Goal: Task Accomplishment & Management: Use online tool/utility

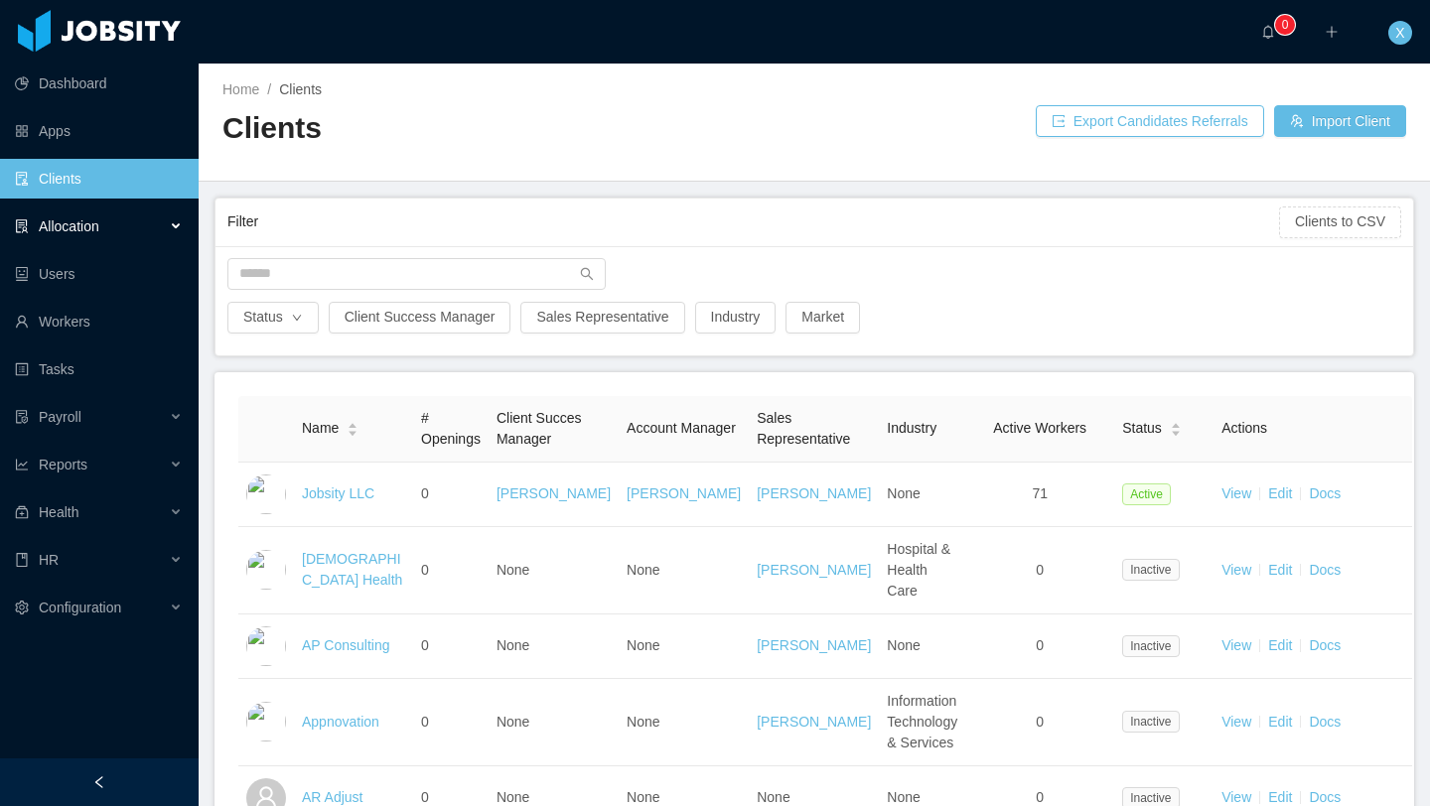
click at [104, 230] on div "Allocation" at bounding box center [99, 227] width 199 height 40
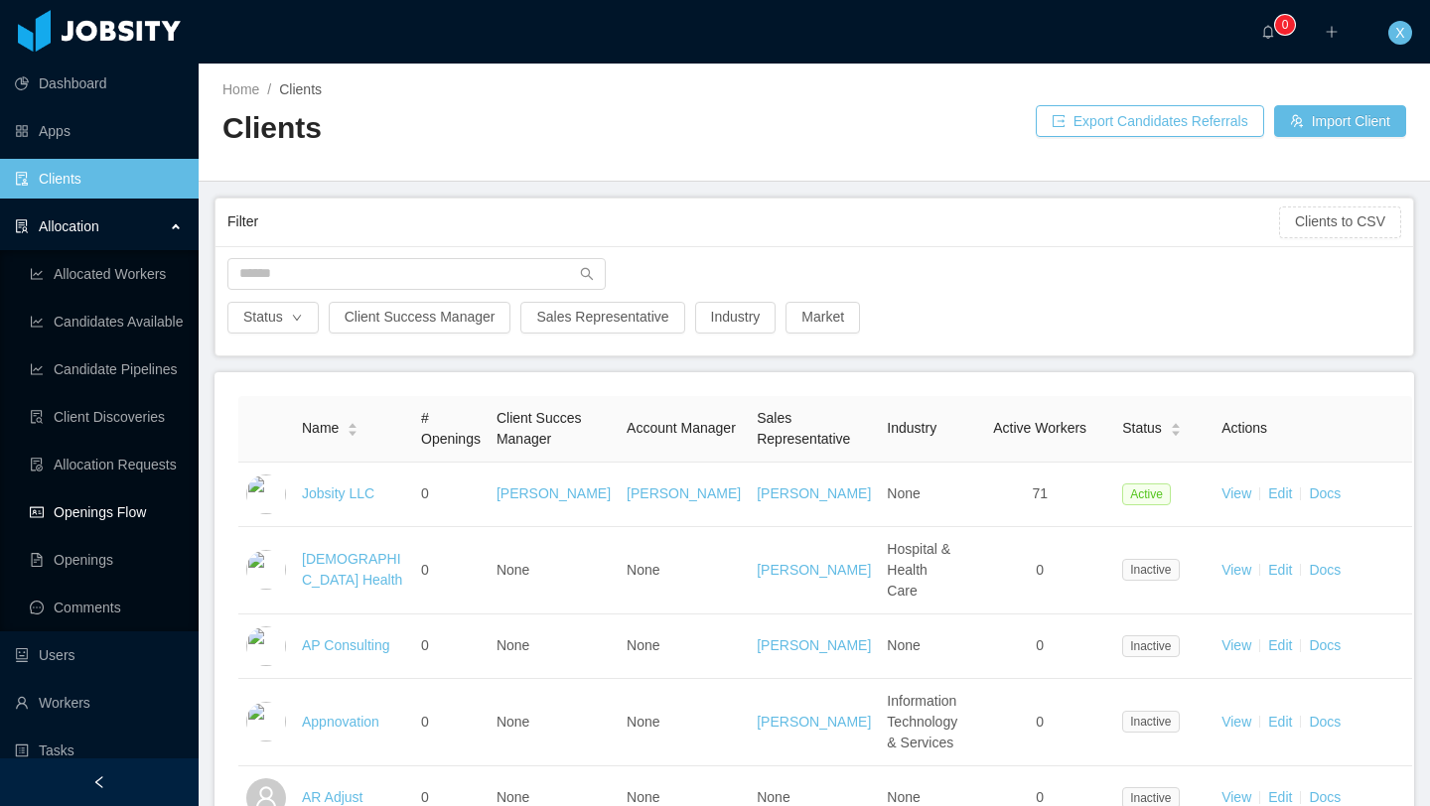
click at [96, 513] on link "Openings Flow" at bounding box center [106, 513] width 153 height 40
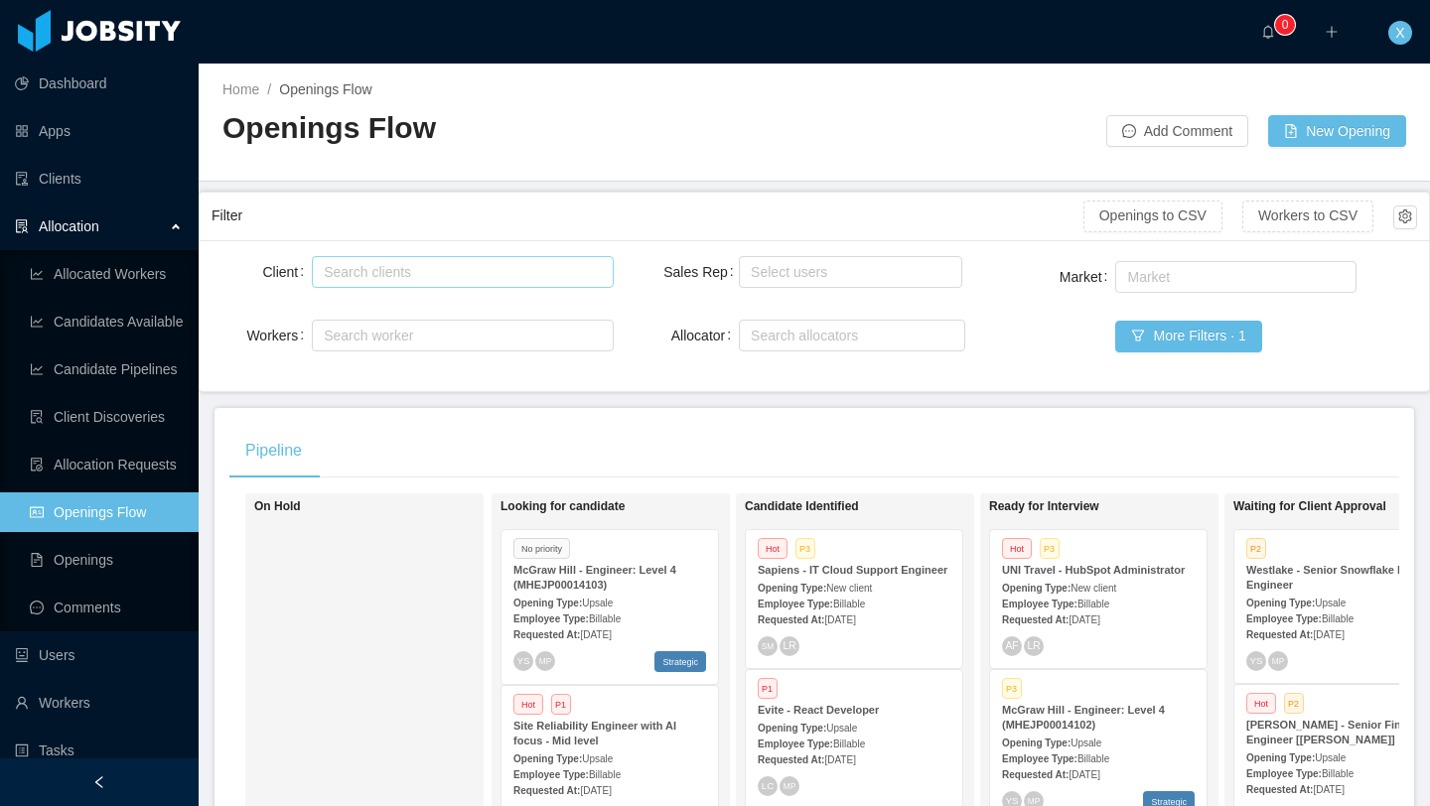
click at [379, 279] on div "Search clients" at bounding box center [458, 272] width 268 height 20
type input "******"
click at [436, 311] on li "[PERSON_NAME] Education" at bounding box center [462, 311] width 301 height 32
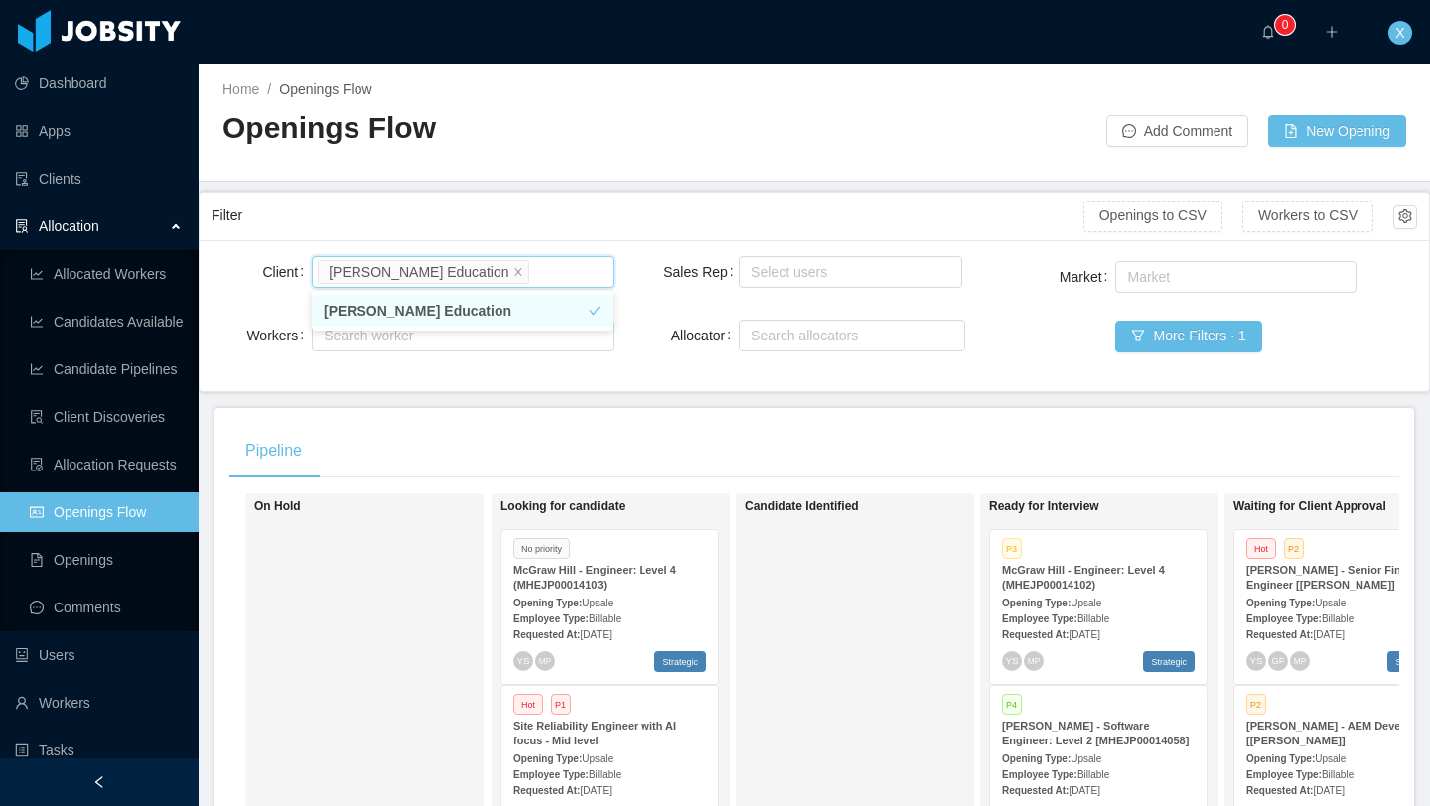
click at [436, 311] on li "[PERSON_NAME] Education" at bounding box center [462, 311] width 301 height 32
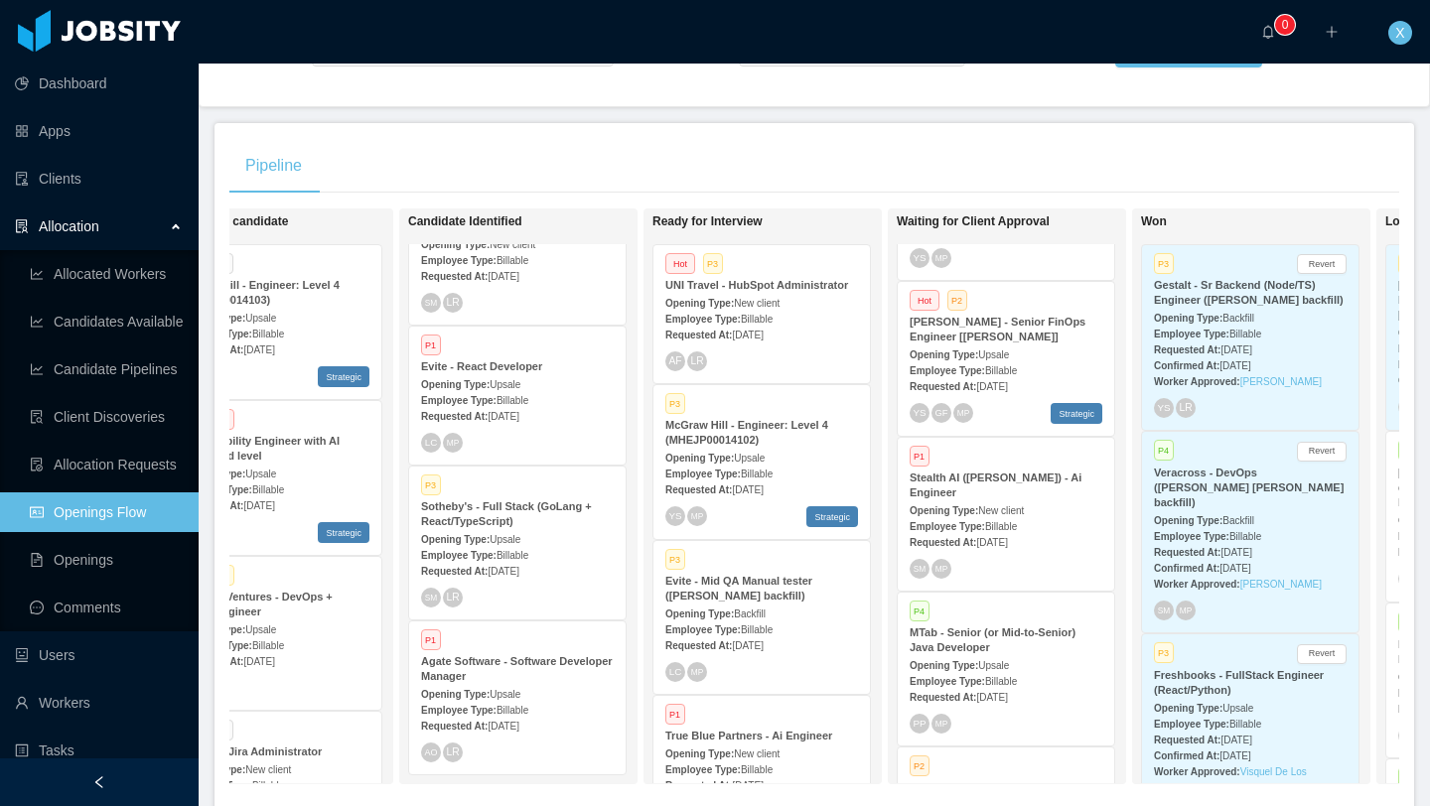
click at [829, 471] on div "Employee Type: Billable" at bounding box center [761, 473] width 193 height 21
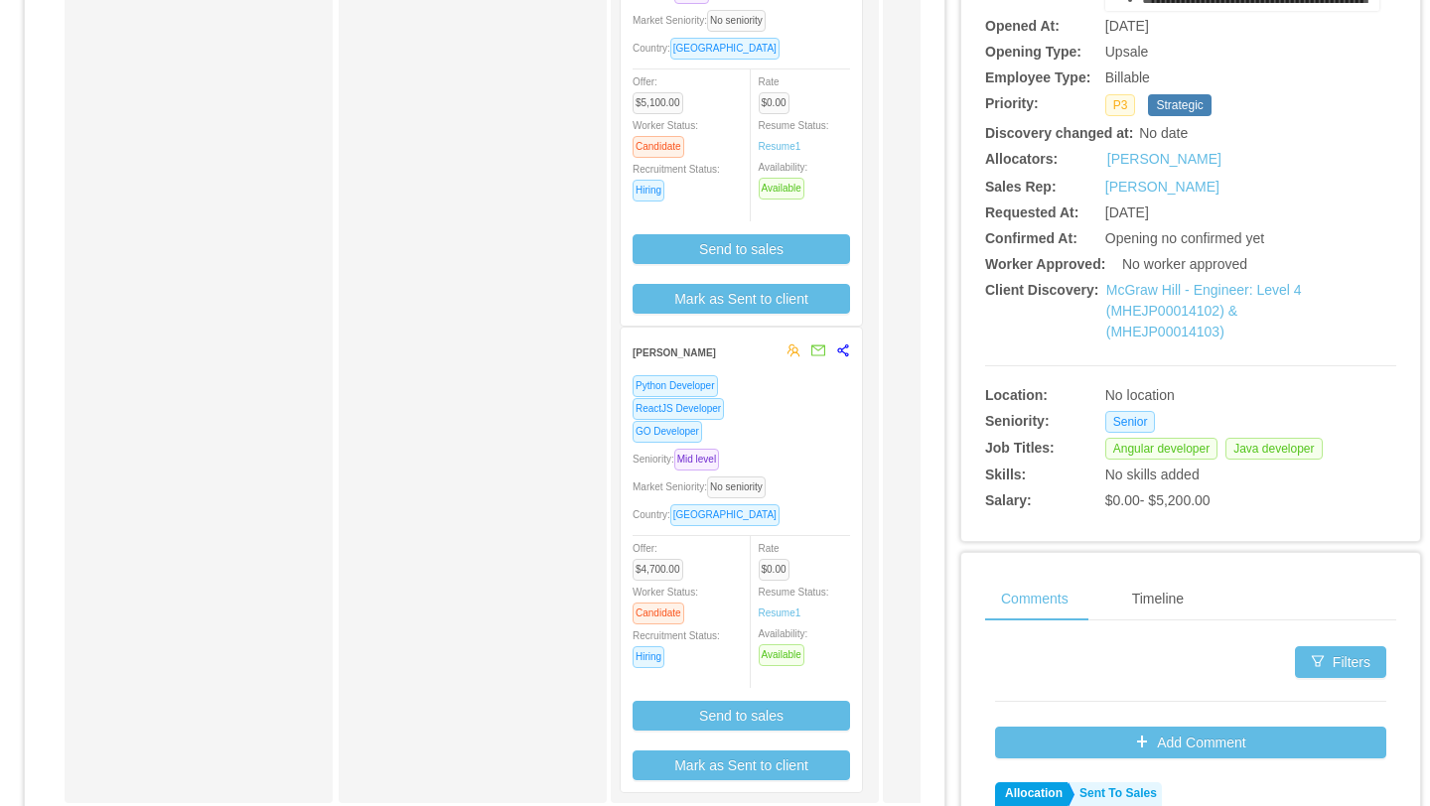
scroll to position [464, 0]
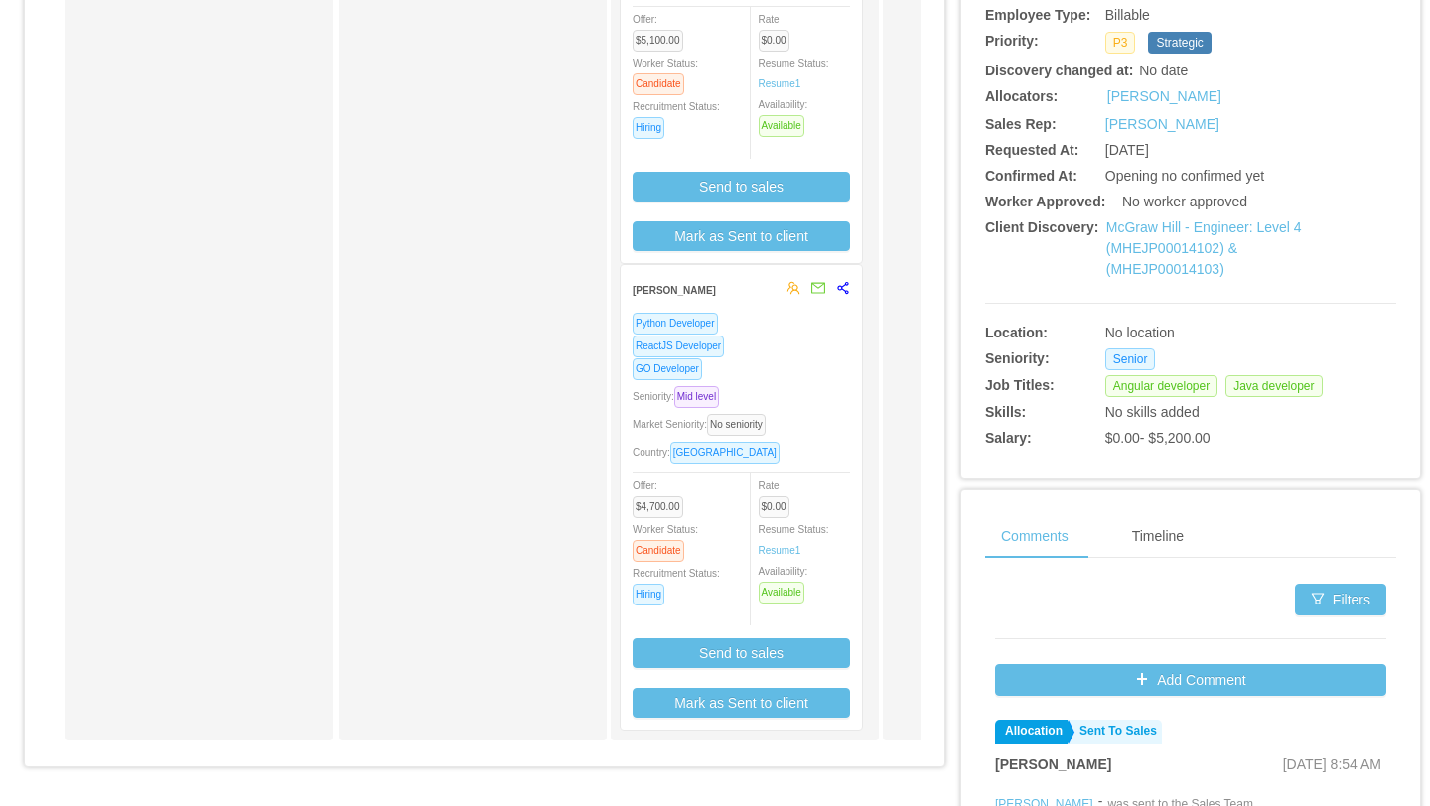
click at [801, 348] on div "ReactJS Developer" at bounding box center [741, 346] width 217 height 23
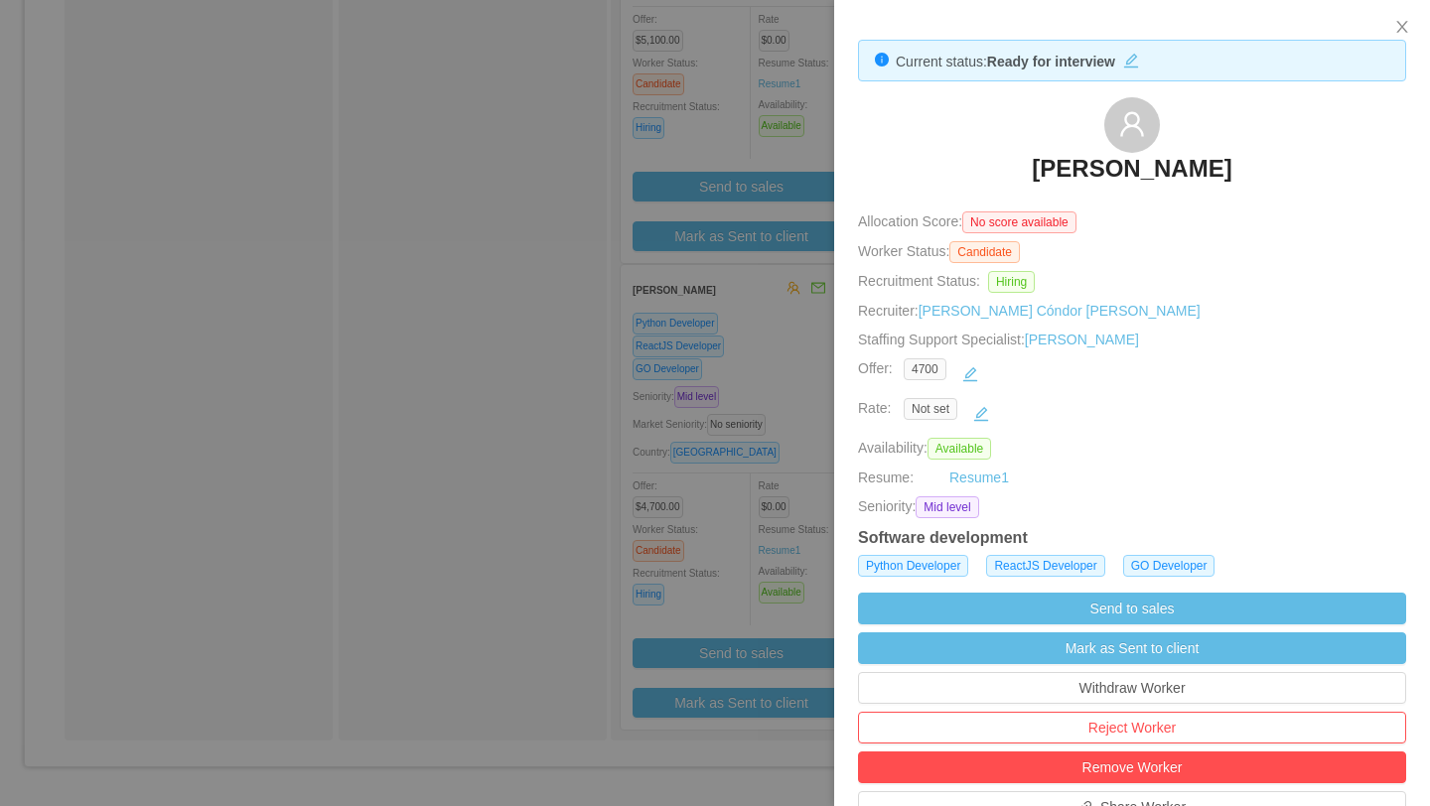
click at [1078, 168] on h3 "[PERSON_NAME]" at bounding box center [1132, 169] width 200 height 32
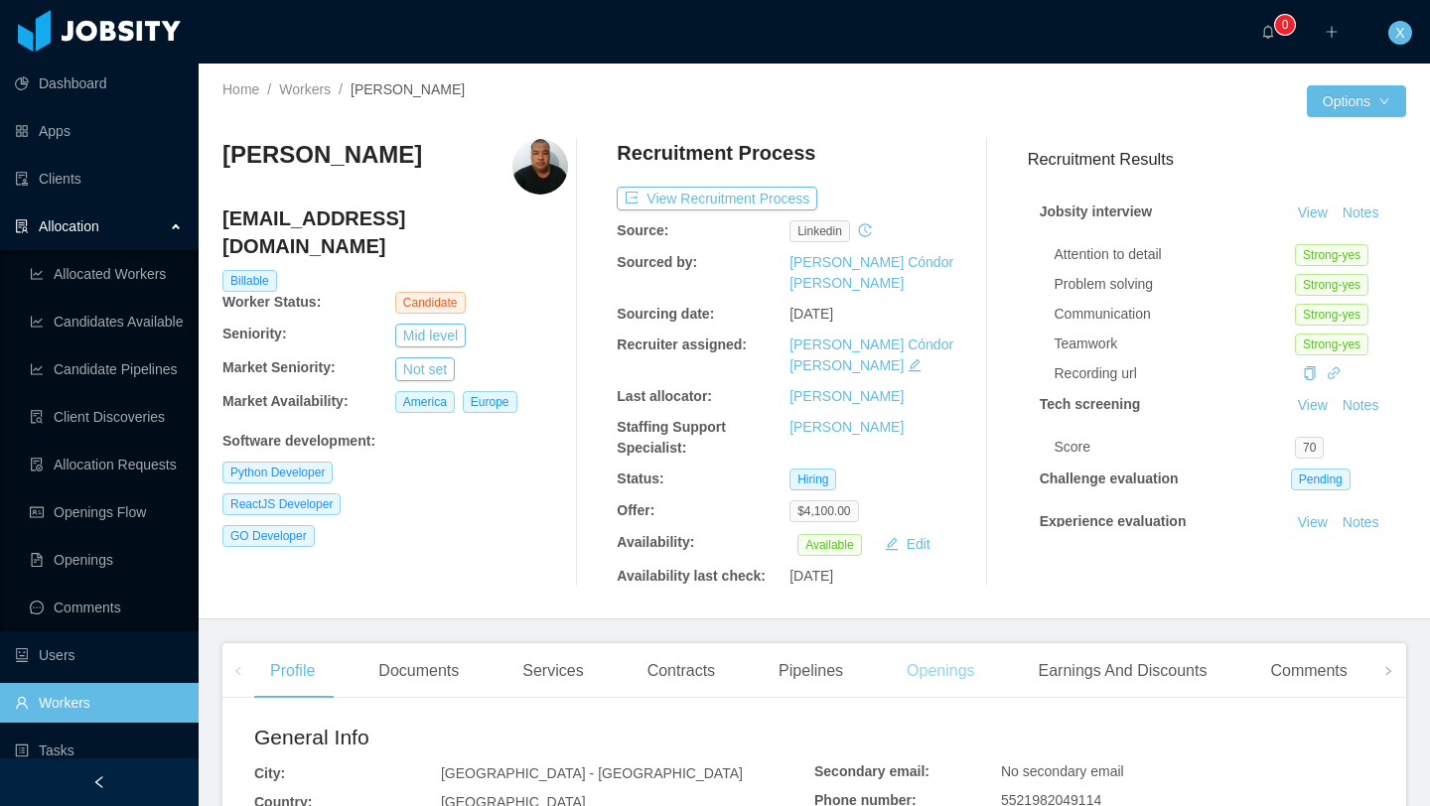
click at [955, 644] on div "Openings" at bounding box center [941, 672] width 100 height 56
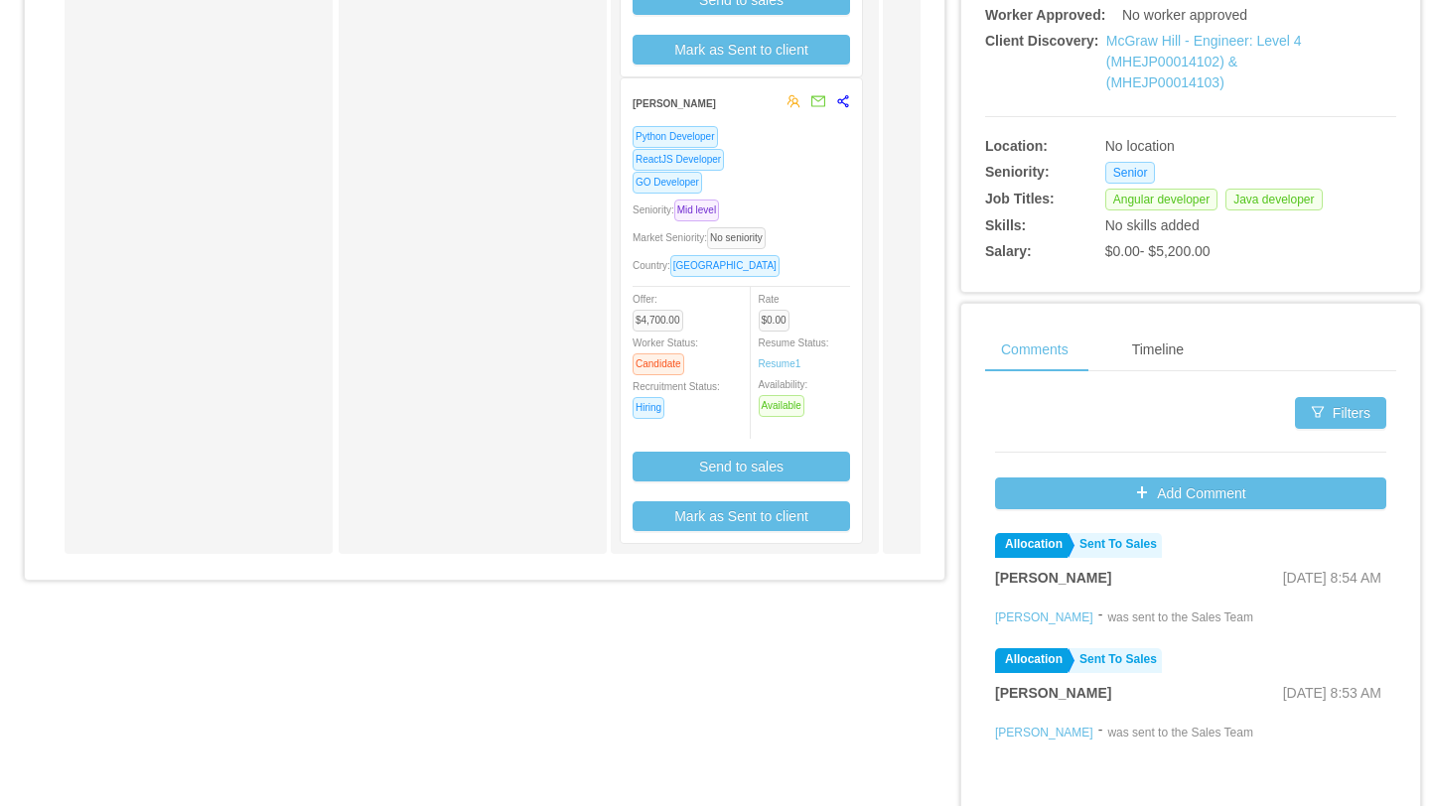
scroll to position [609, 0]
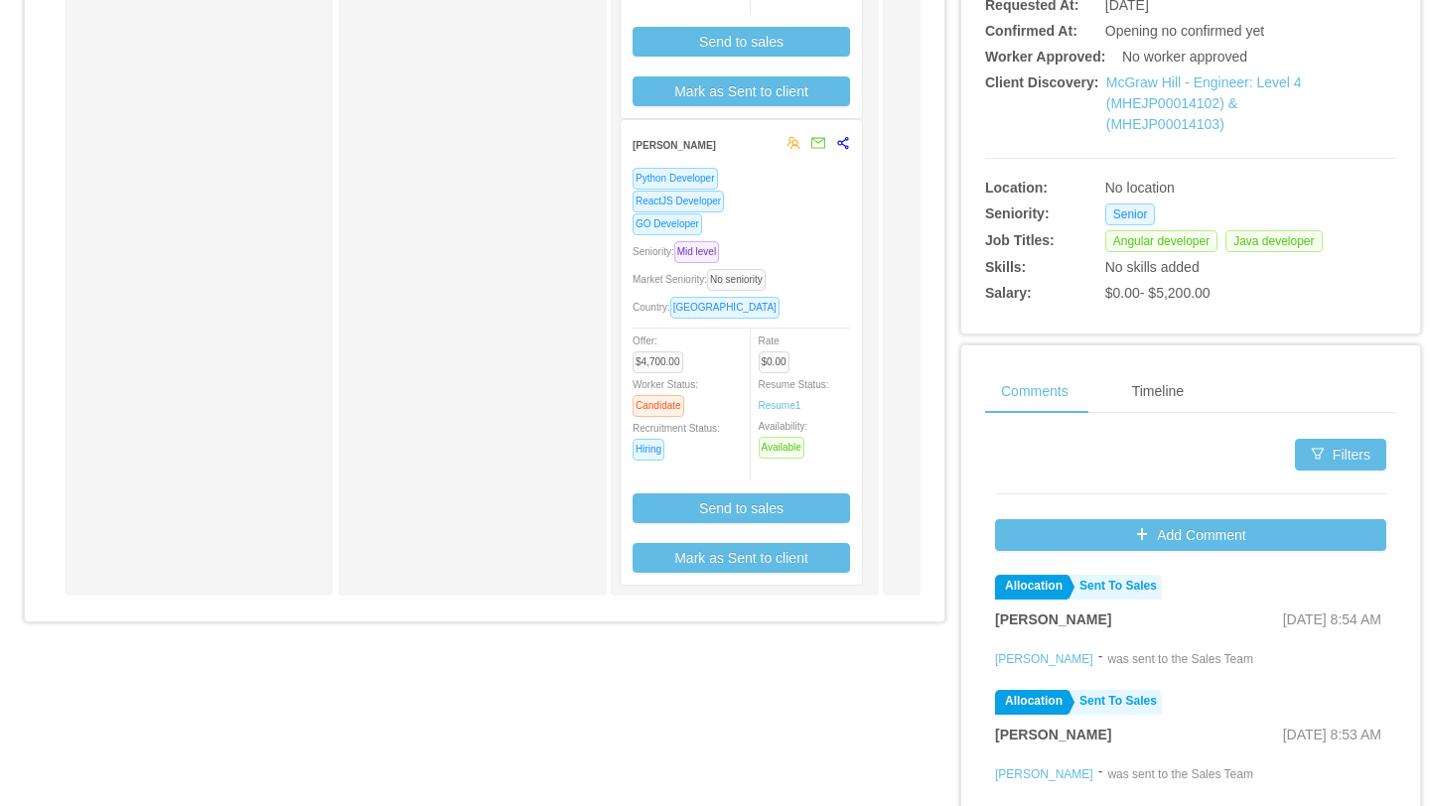
click at [803, 219] on div "GO Developer" at bounding box center [741, 224] width 217 height 23
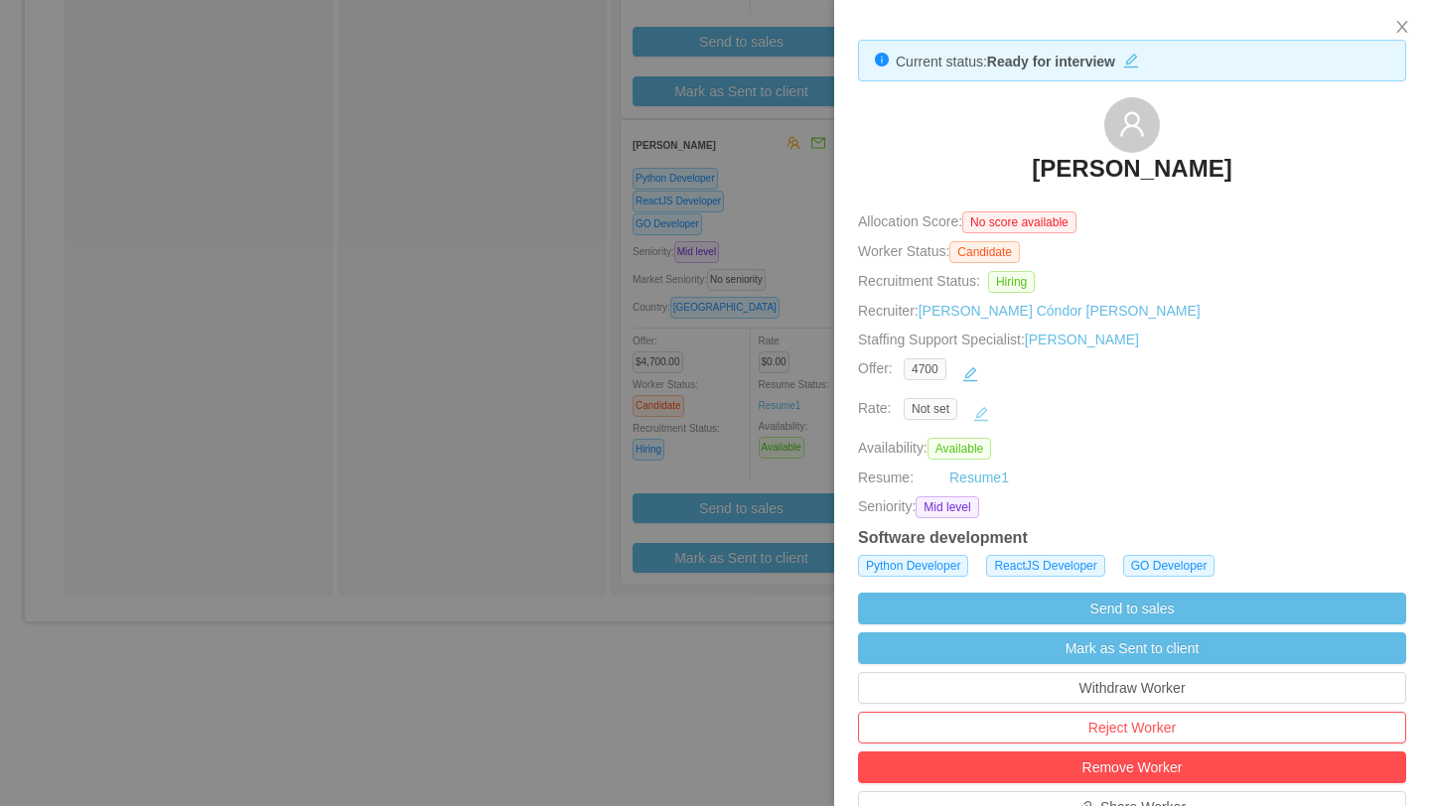
click at [972, 413] on button "button" at bounding box center [981, 414] width 32 height 32
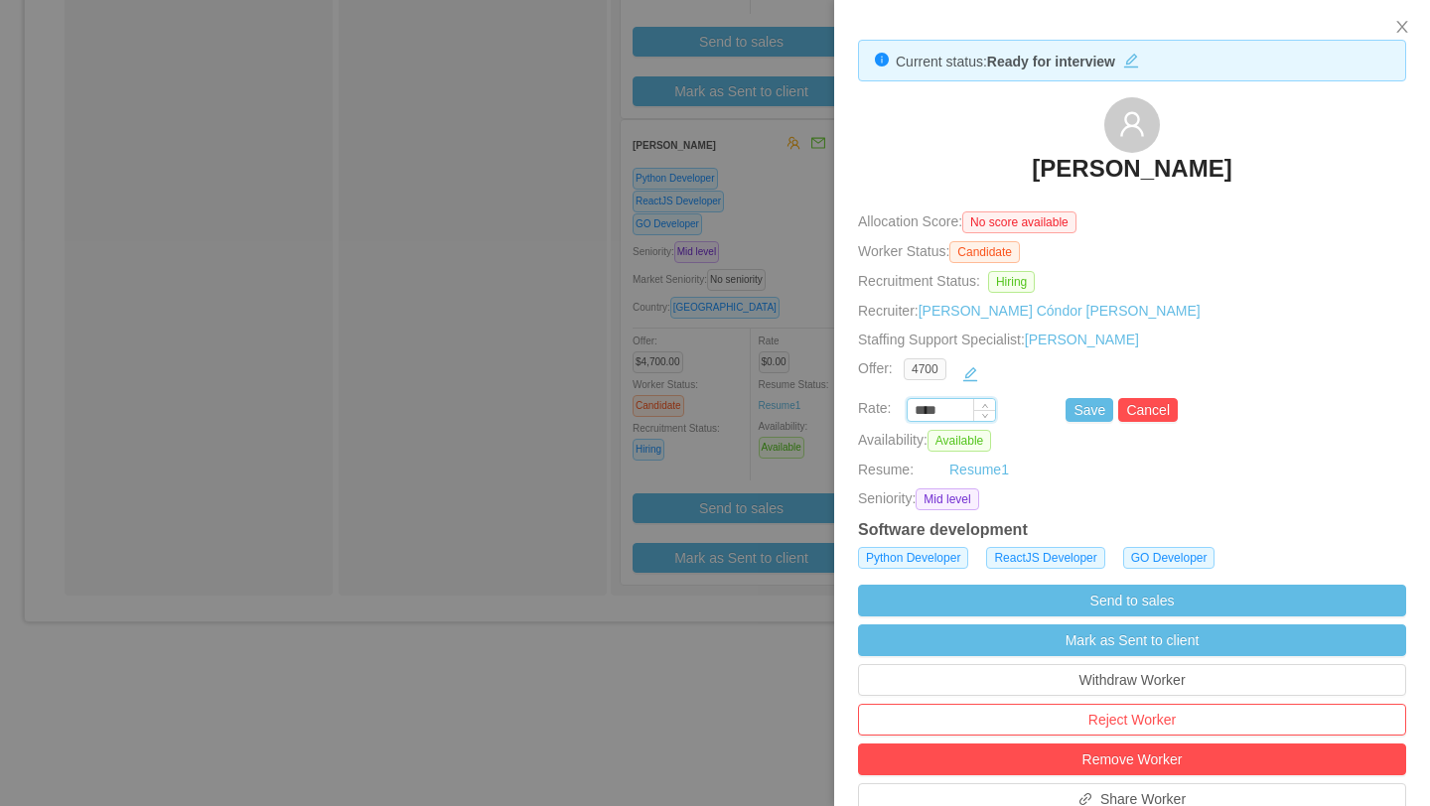
click at [952, 411] on input "****" at bounding box center [951, 411] width 87 height 22
paste input "***"
type input "*******"
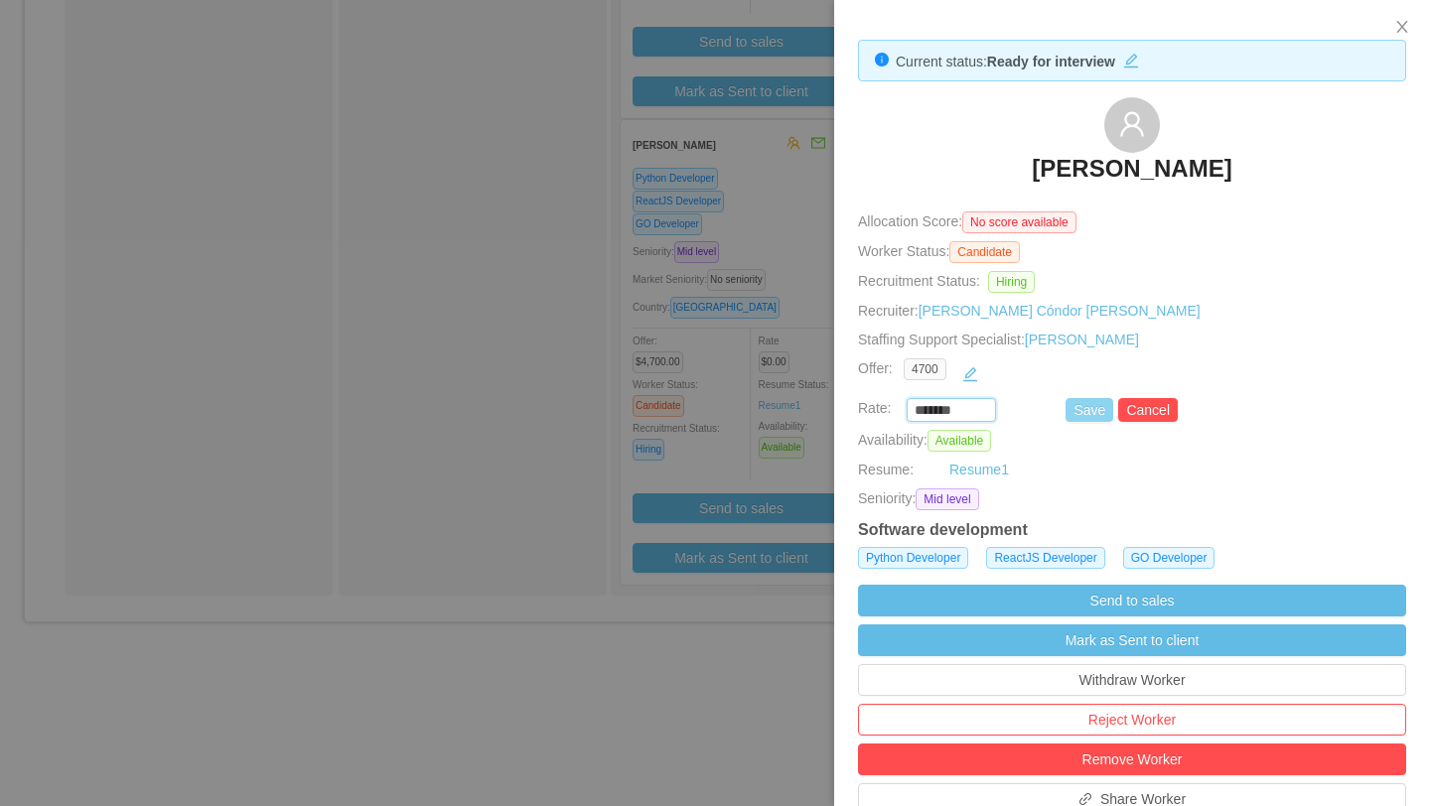
click at [1093, 413] on button "Save" at bounding box center [1090, 410] width 48 height 24
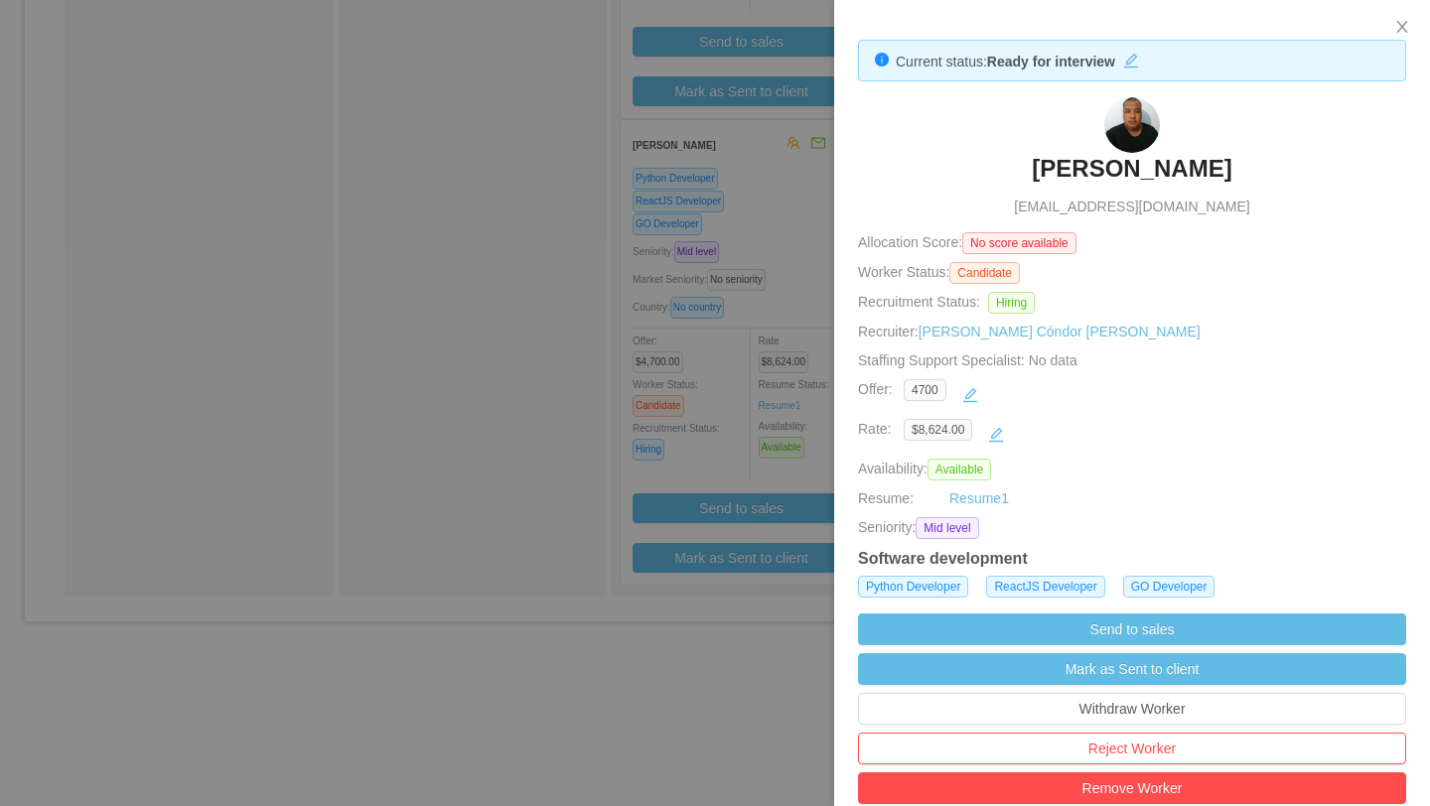
click at [520, 148] on div at bounding box center [715, 403] width 1430 height 806
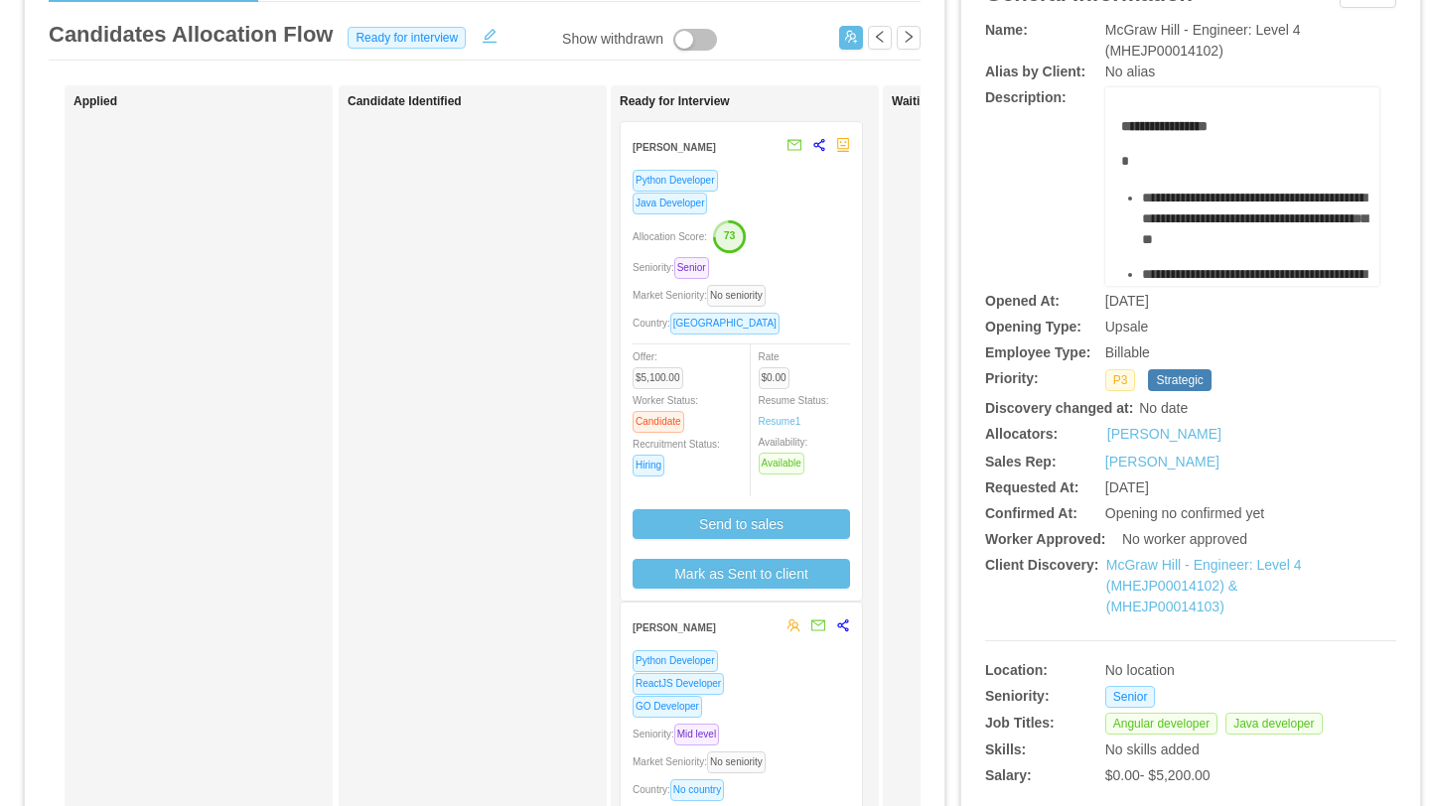
scroll to position [102, 0]
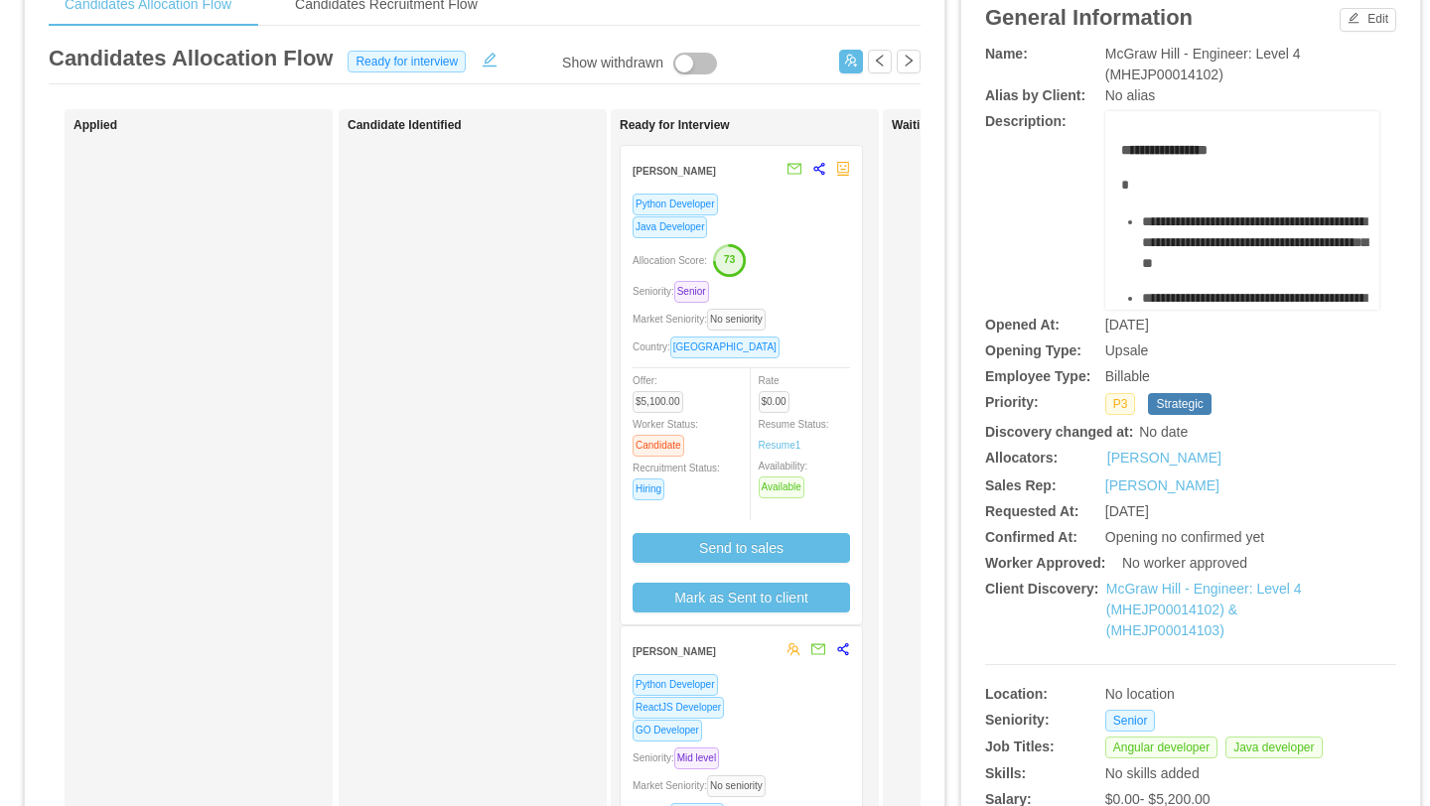
click at [778, 221] on div "Java Developer" at bounding box center [741, 227] width 217 height 23
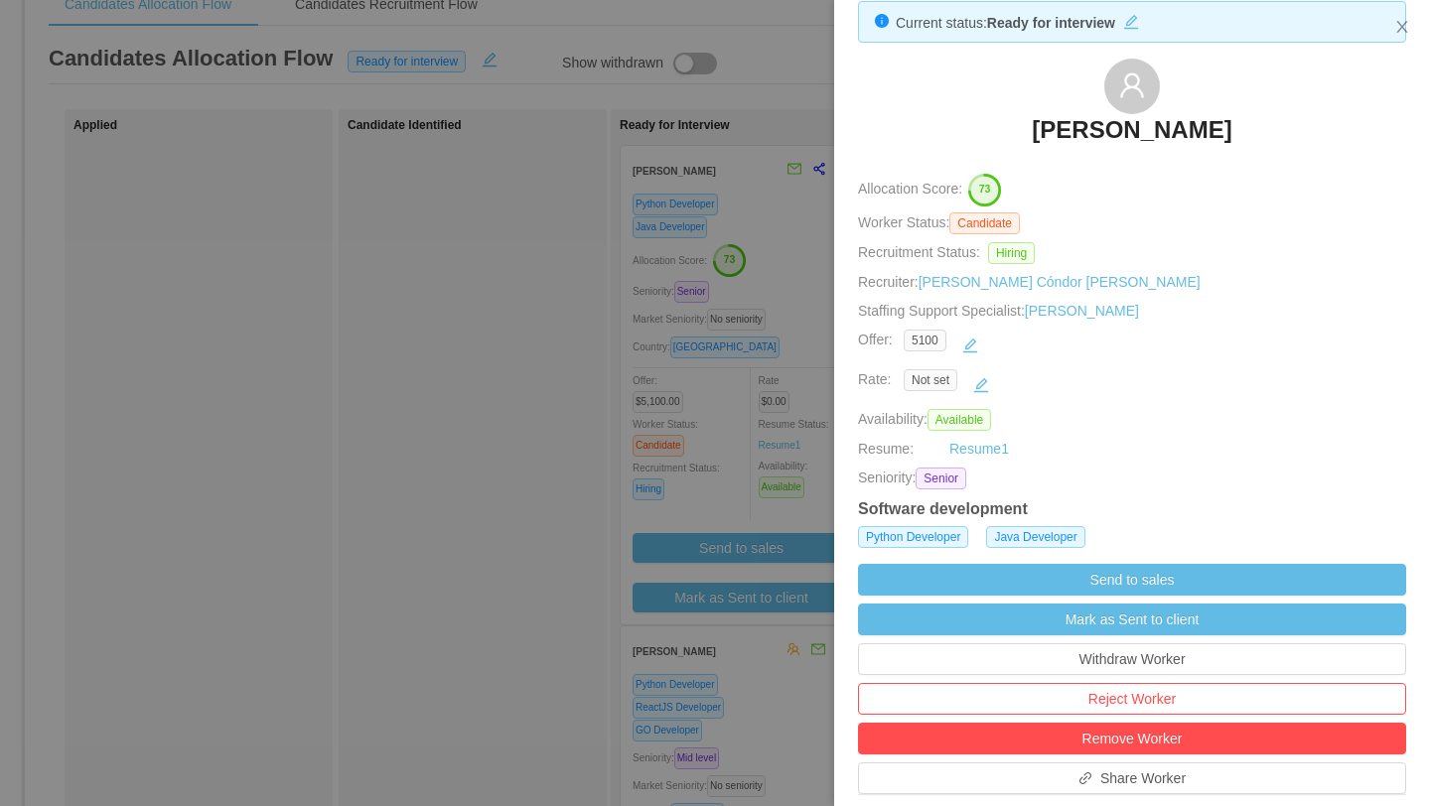
scroll to position [0, 0]
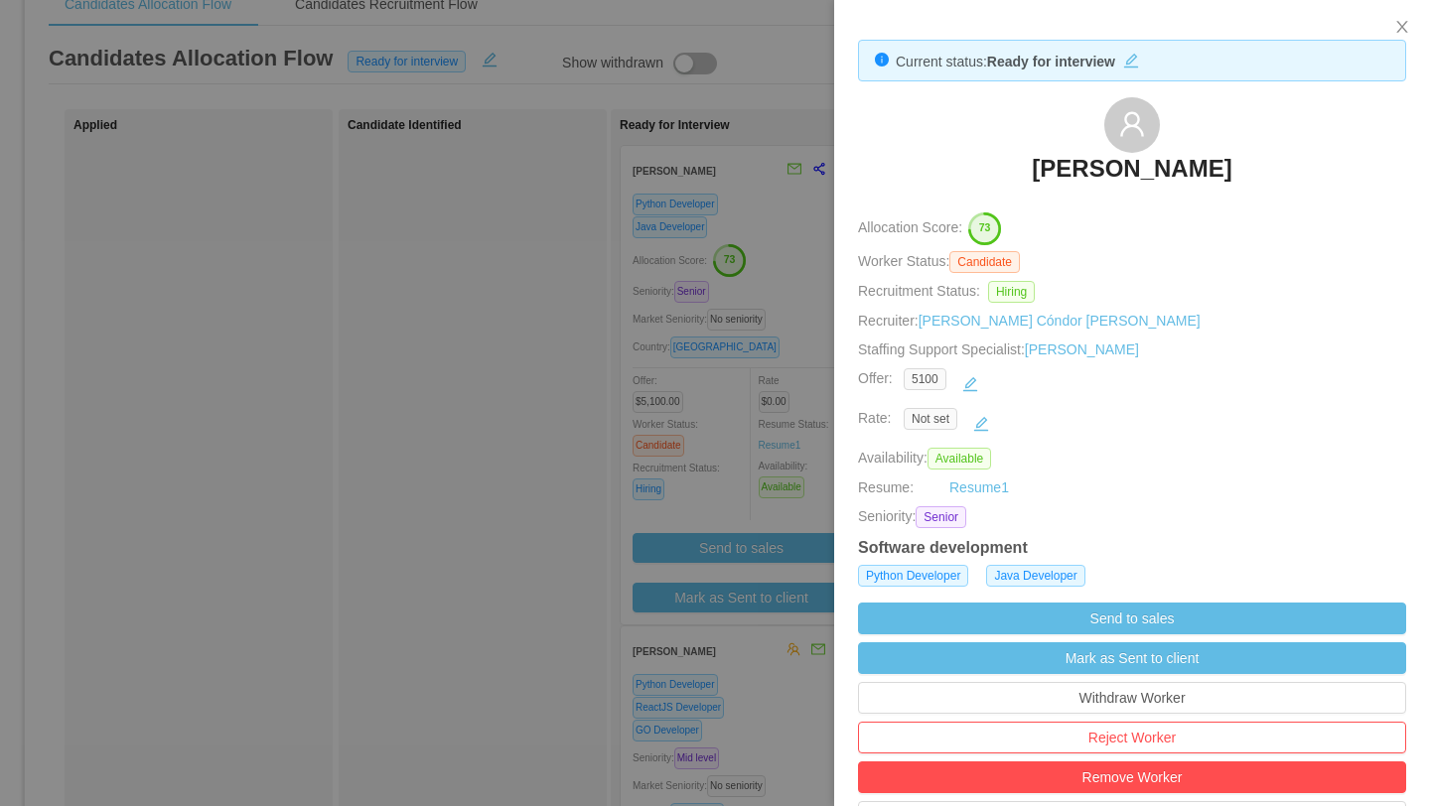
click at [1147, 172] on h3 "[PERSON_NAME]" at bounding box center [1132, 169] width 200 height 32
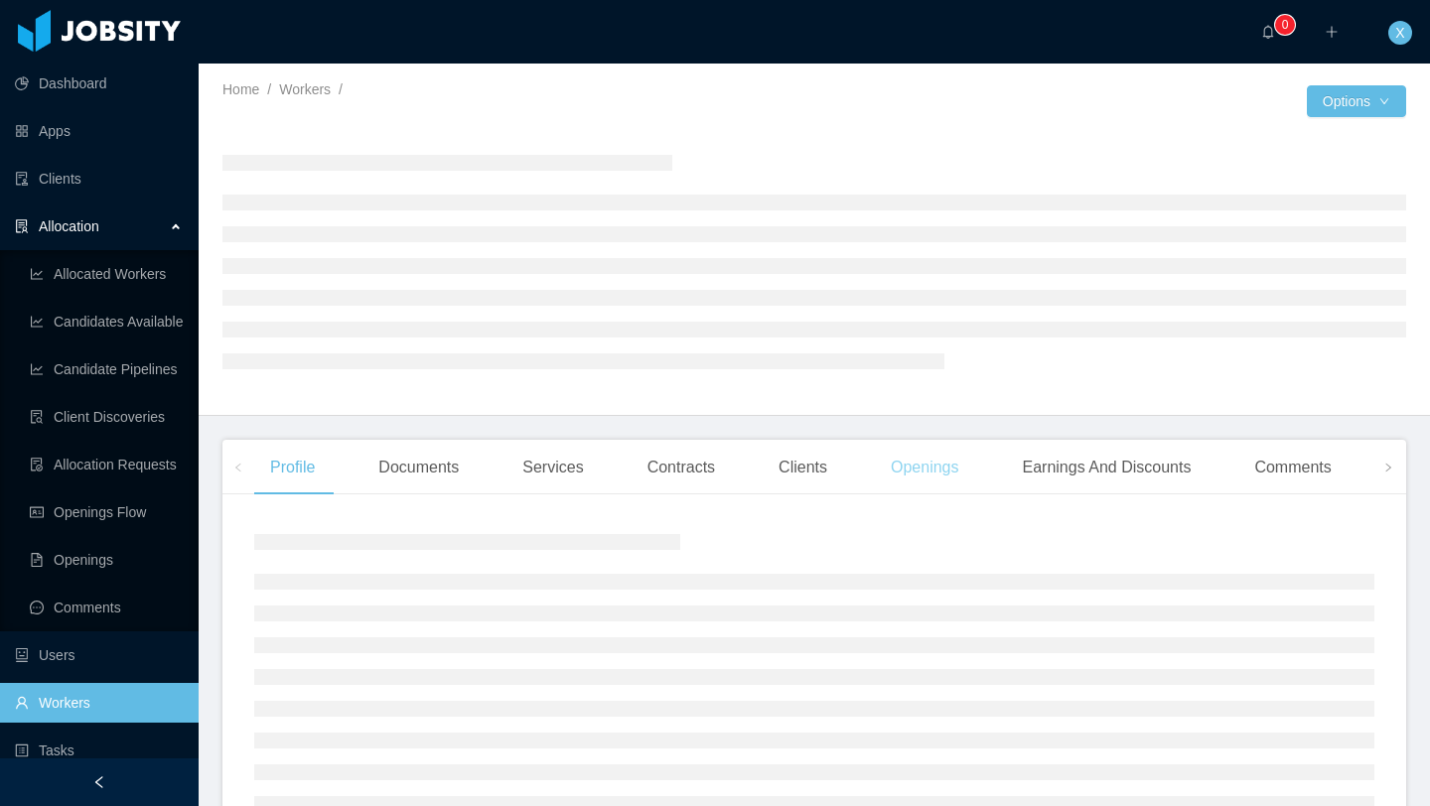
click at [962, 466] on div "Openings" at bounding box center [925, 468] width 100 height 56
